Goal: Transaction & Acquisition: Purchase product/service

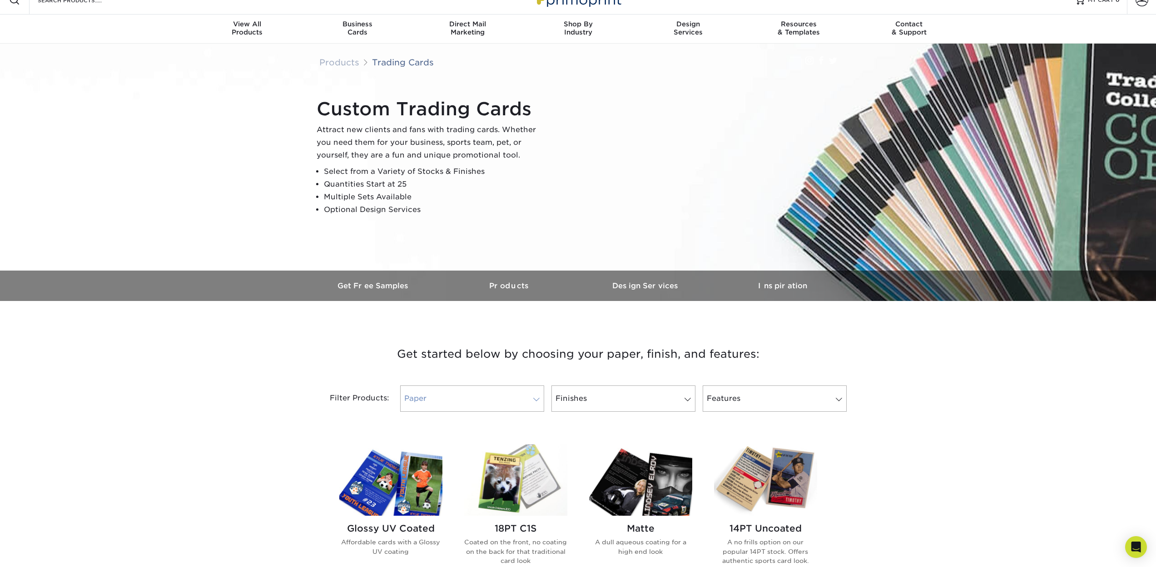
scroll to position [19, 0]
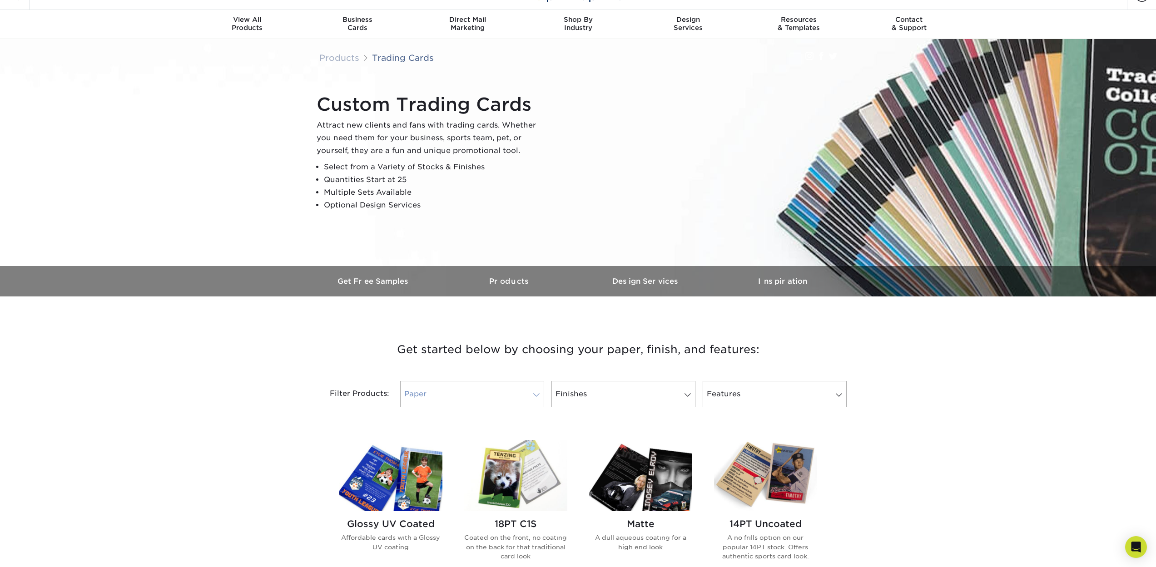
click at [536, 397] on span at bounding box center [536, 395] width 13 height 7
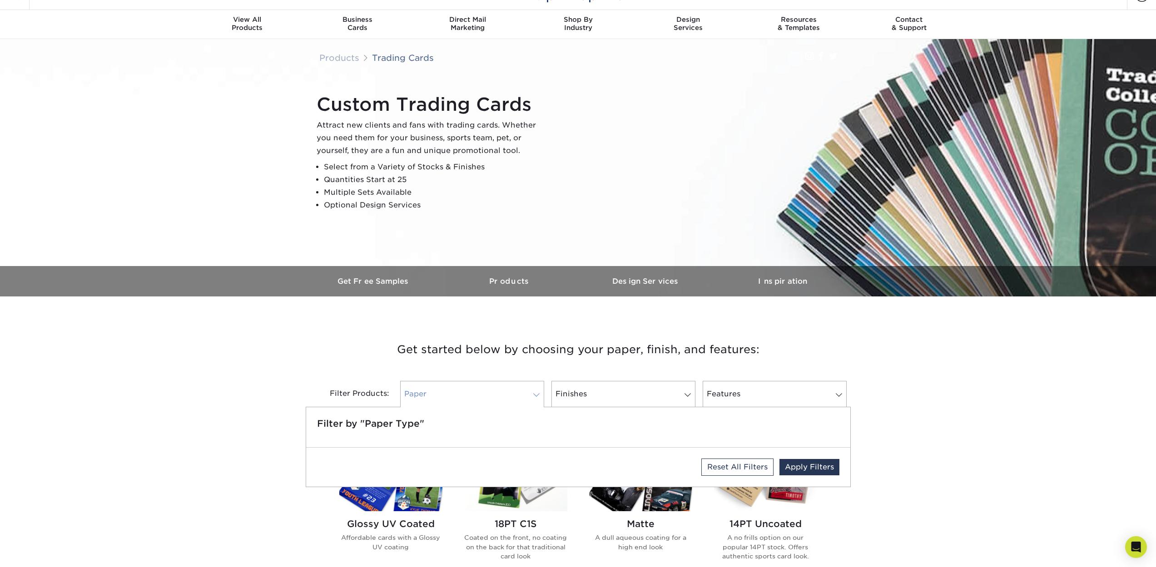
click at [536, 397] on span at bounding box center [536, 395] width 13 height 7
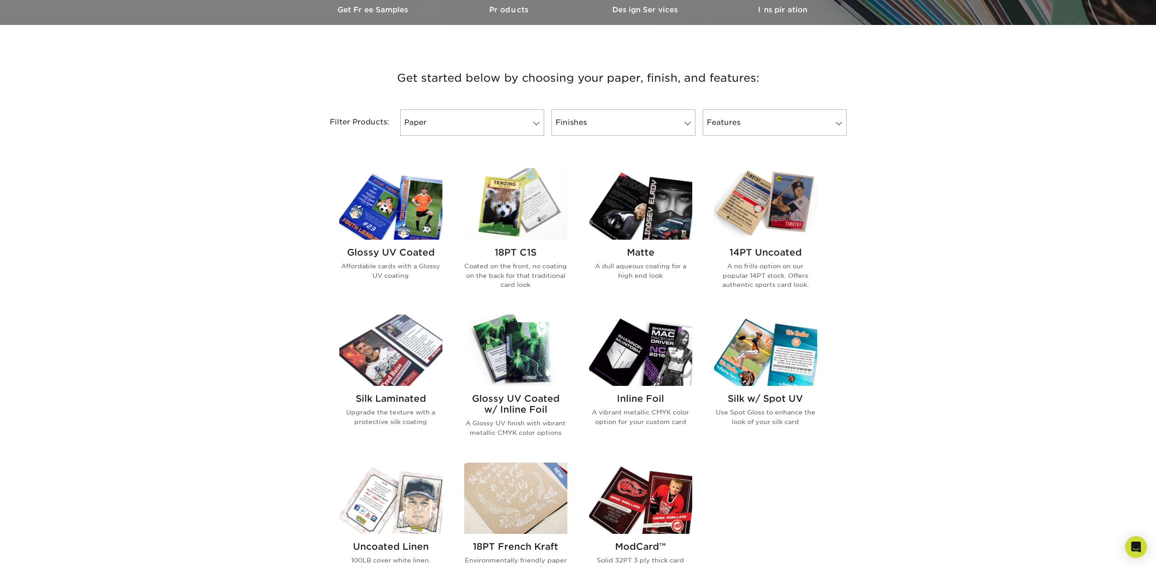
scroll to position [290, 0]
click at [518, 398] on h2 "Glossy UV Coated w/ Inline Foil" at bounding box center [515, 405] width 103 height 22
click at [409, 199] on img at bounding box center [390, 204] width 103 height 71
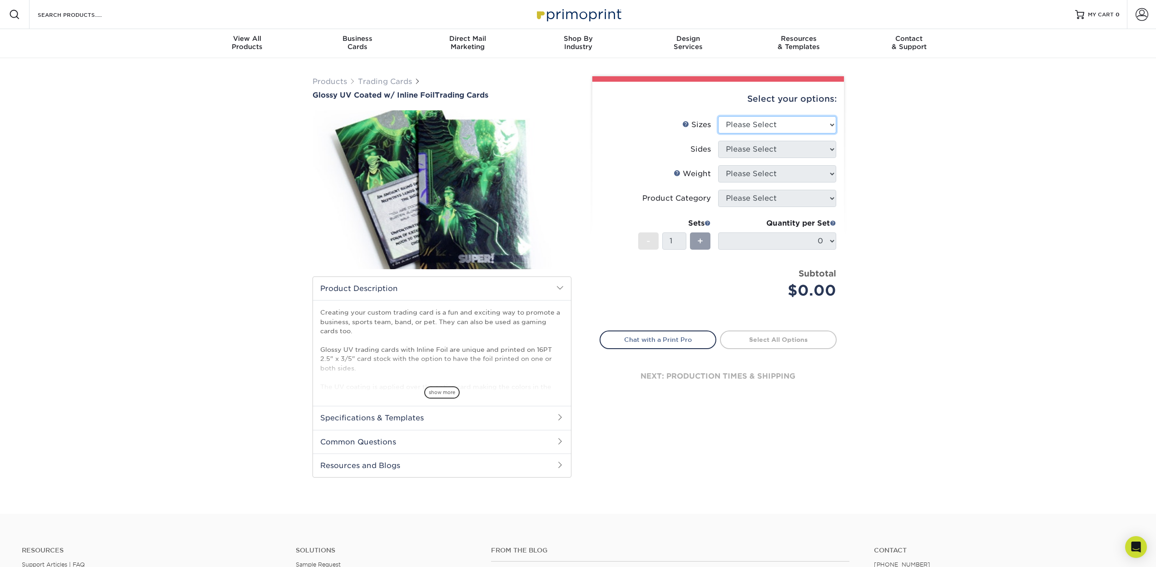
select select "2.50x3.50"
click at [447, 393] on span "show more" at bounding box center [441, 393] width 35 height 12
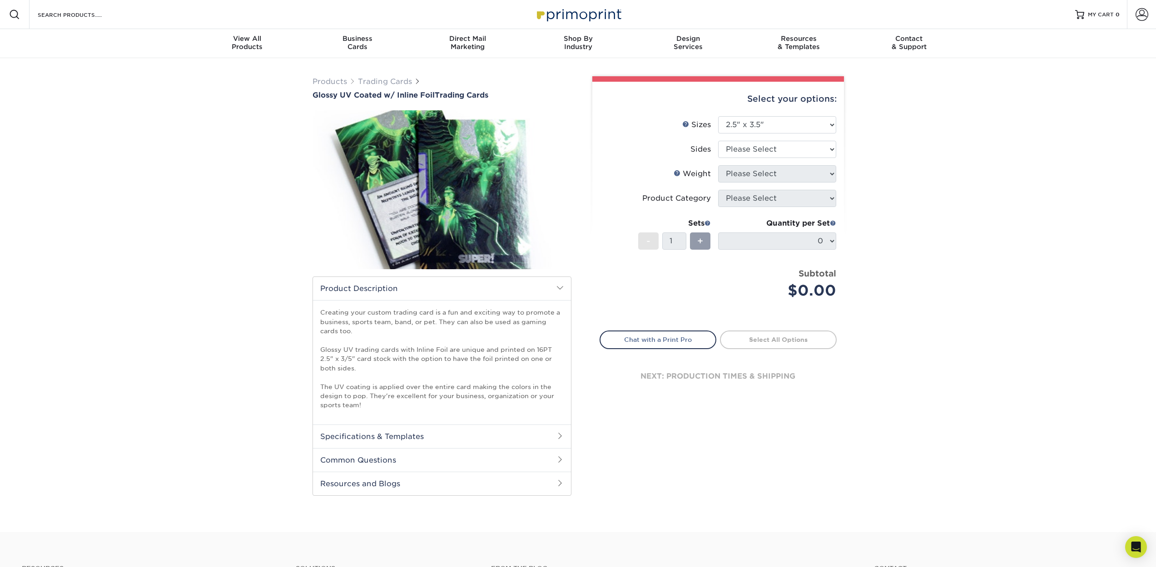
scroll to position [0, 0]
click at [477, 438] on h2 "Specifications & Templates" at bounding box center [442, 437] width 258 height 24
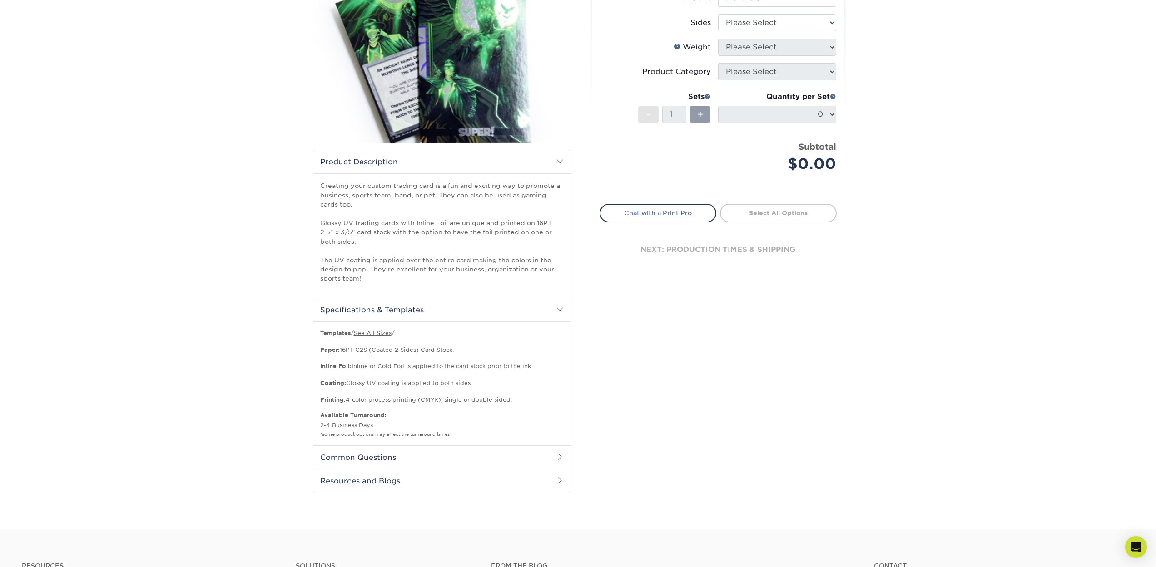
scroll to position [128, 0]
click at [464, 447] on h2 "Common Questions" at bounding box center [442, 457] width 258 height 24
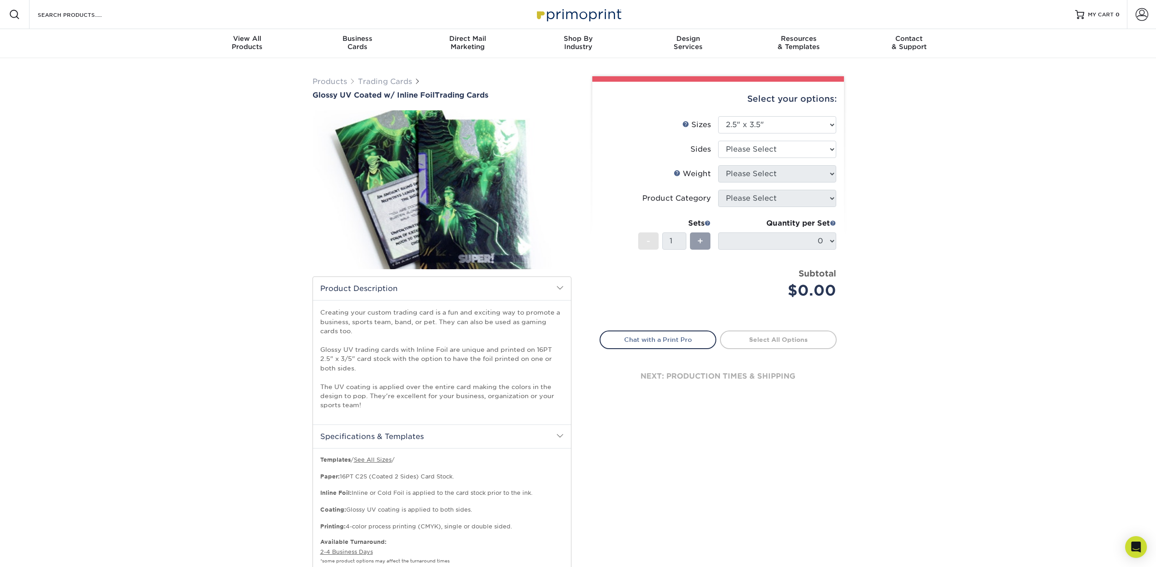
scroll to position [0, 0]
select select "e9e9dfb3-fba1-4d60-972c-fd9ca5904d33"
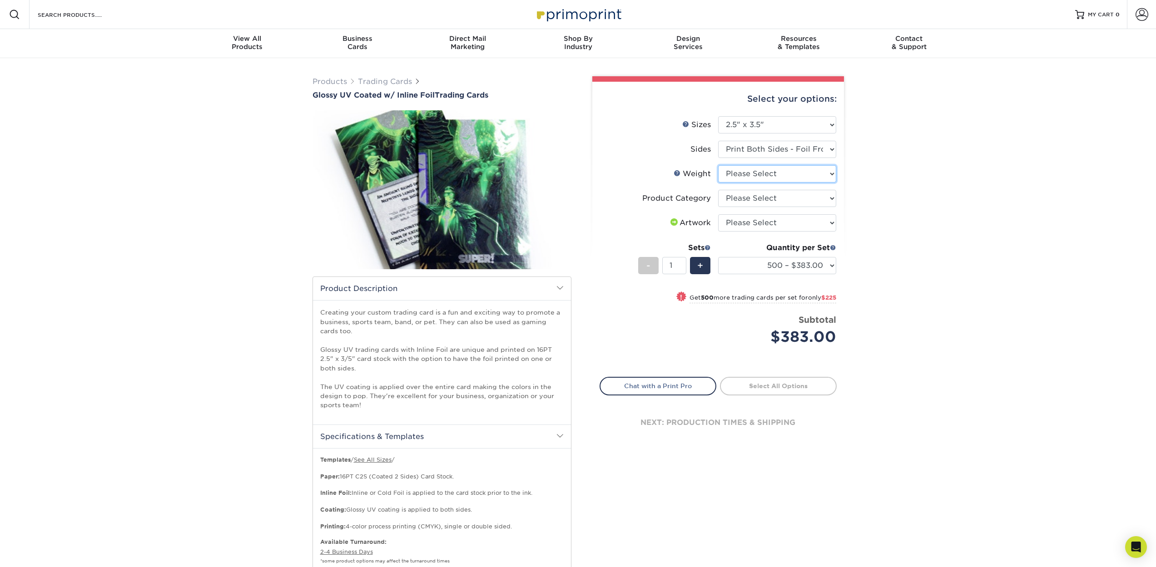
select select "16PT"
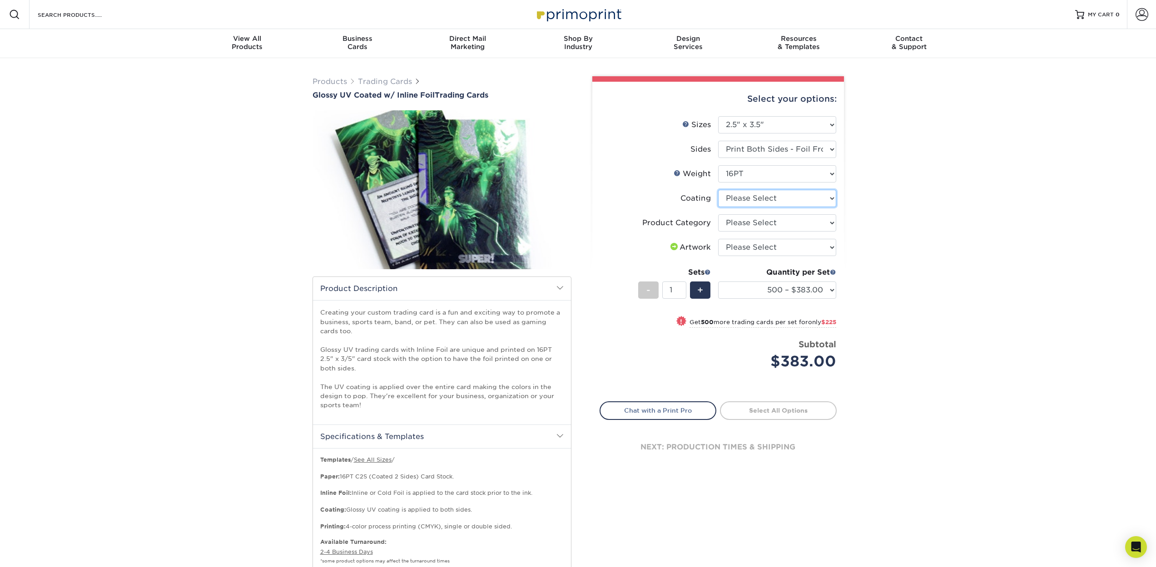
select select "ae367451-b2b8-45df-a344-0f05b6a12993"
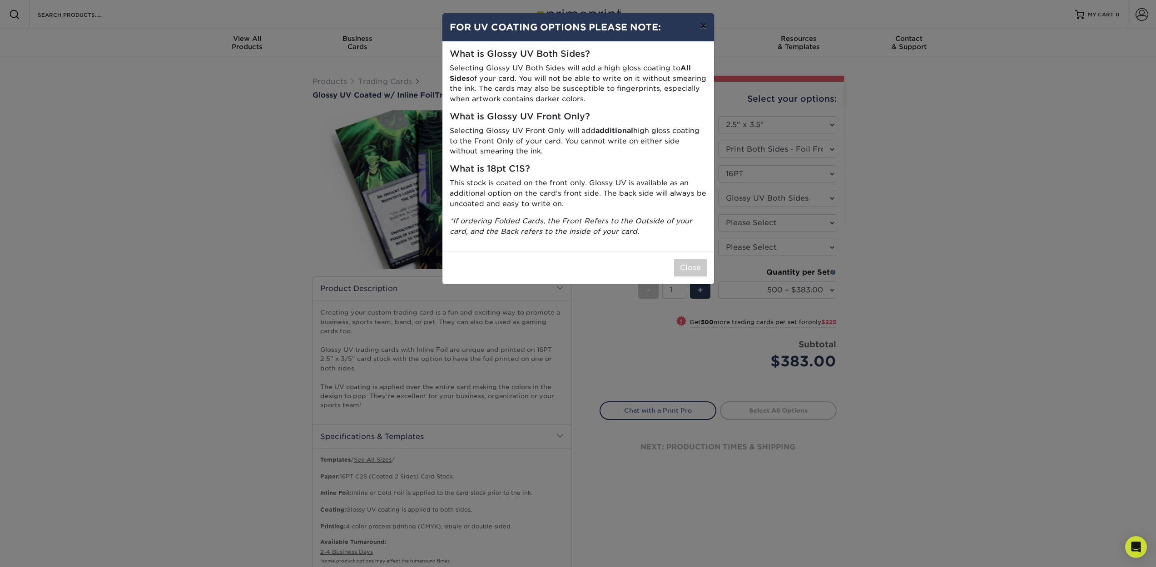
click at [705, 26] on button "×" at bounding box center [703, 25] width 21 height 25
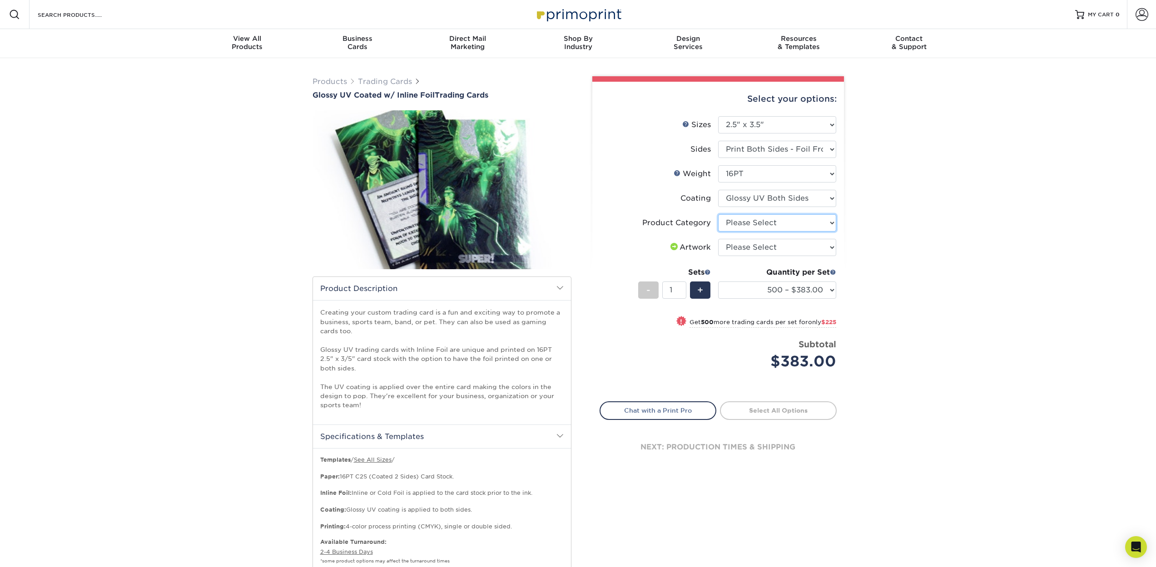
select select "c2f9bce9-36c2-409d-b101-c29d9d031e18"
select select "upload"
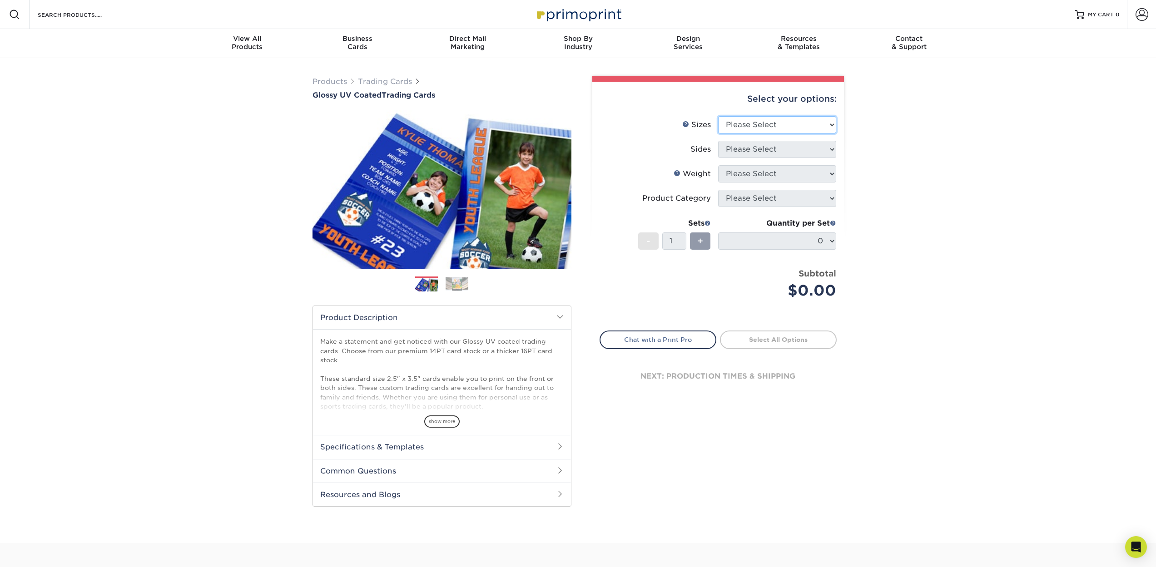
select select "2.50x3.50"
select select "13abbda7-1d64-4f25-8bb2-c179b224825d"
select select "14PT"
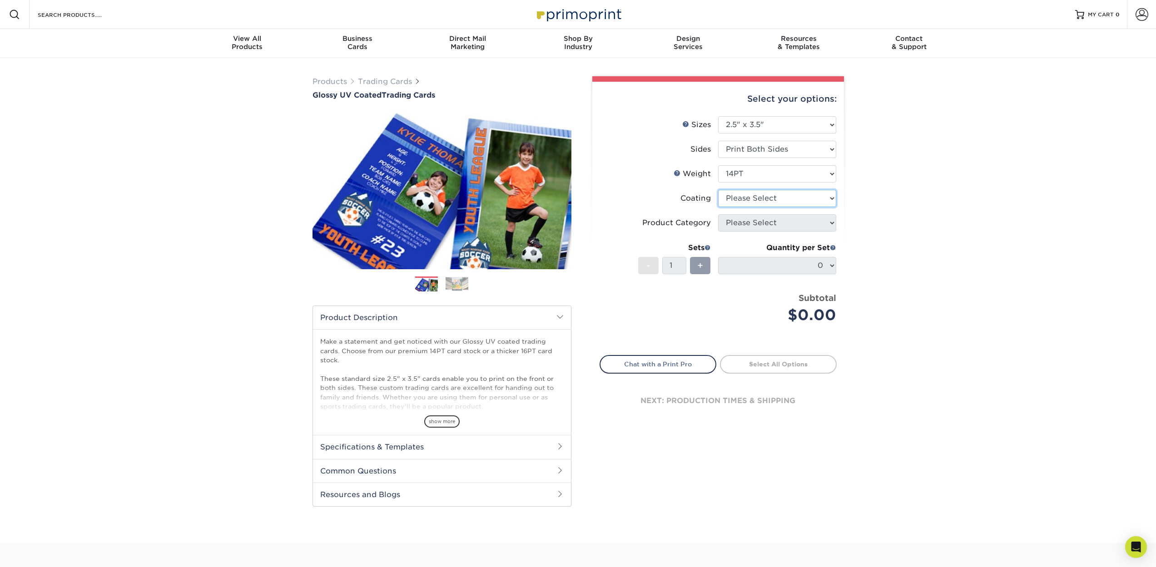
select select "ae367451-b2b8-45df-a344-0f05b6a12993"
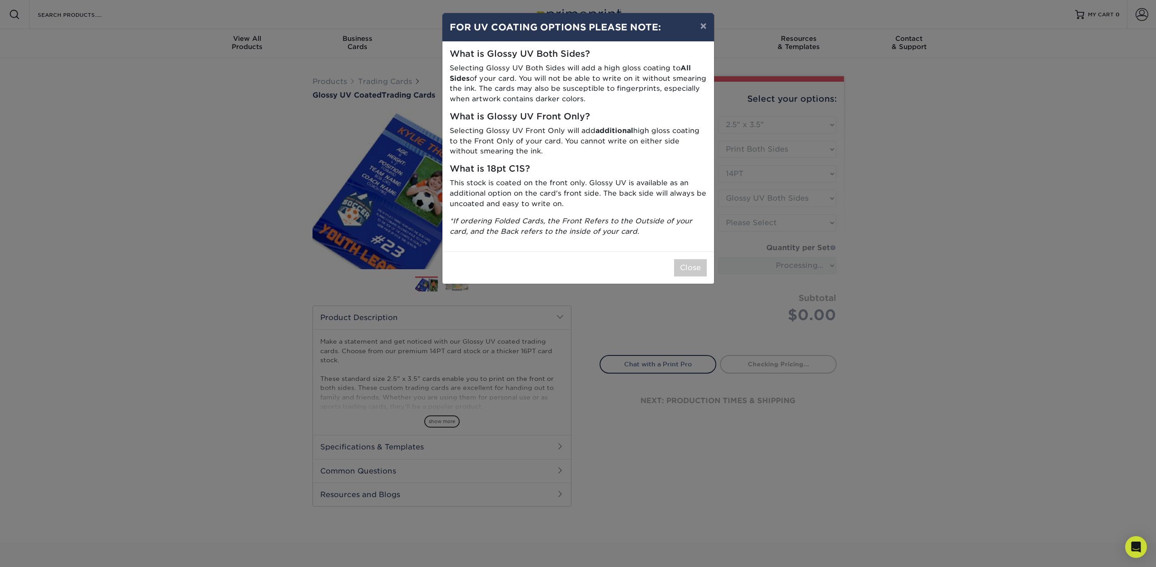
click at [695, 259] on button "Close" at bounding box center [690, 267] width 33 height 17
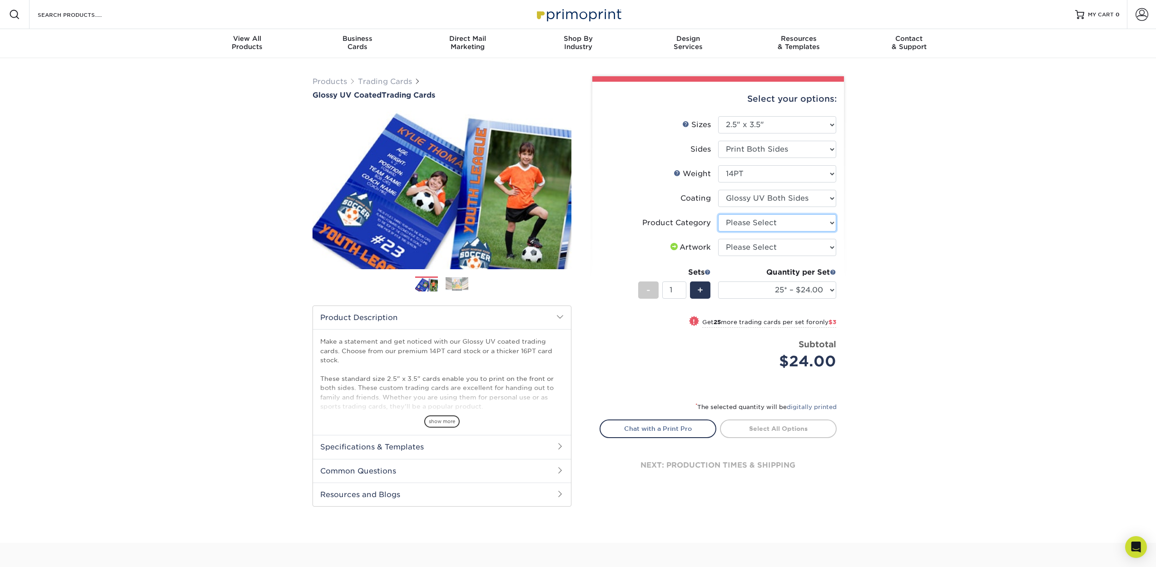
select select "c2f9bce9-36c2-409d-b101-c29d9d031e18"
select select "upload"
